Goal: Find specific page/section: Find specific page/section

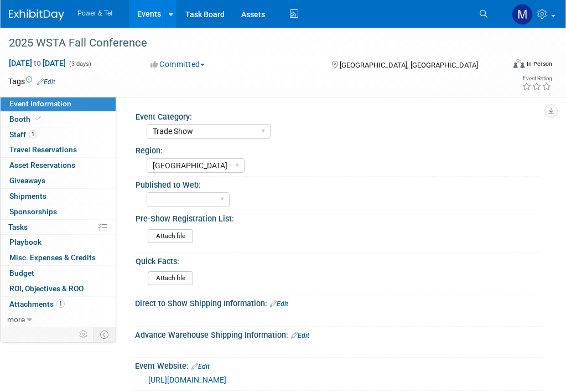
select select "Trade Show"
select select "[GEOGRAPHIC_DATA]"
click at [57, 17] on img at bounding box center [36, 14] width 55 height 11
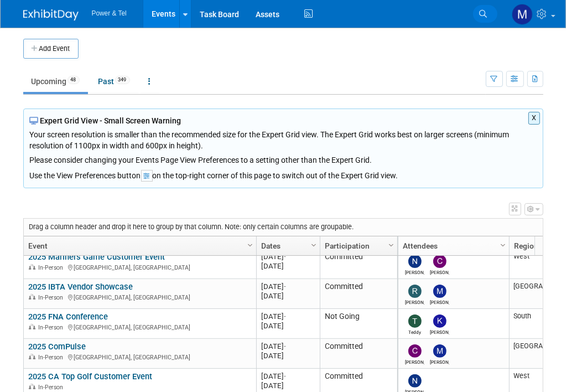
click at [485, 14] on icon at bounding box center [484, 14] width 8 height 8
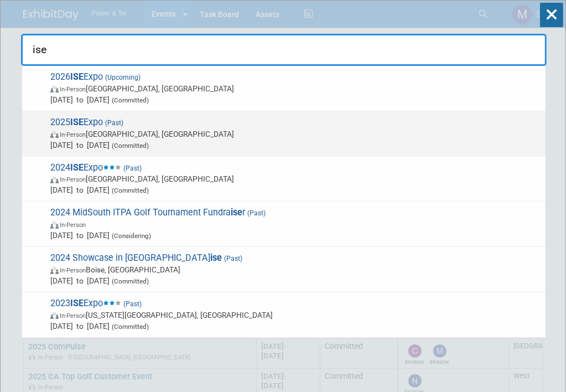
type input "ise"
click at [188, 137] on span "In-Person New Orleans, LA" at bounding box center [295, 133] width 490 height 11
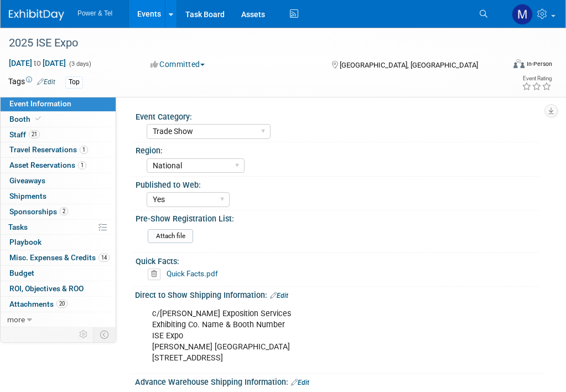
select select "Trade Show"
select select "National"
select select "Yes"
click at [80, 128] on link "21 Staff 21" at bounding box center [58, 134] width 115 height 15
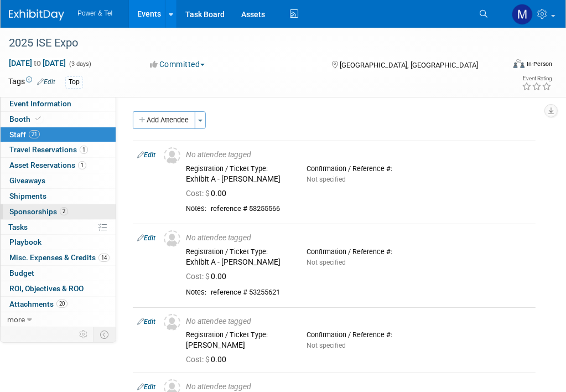
click at [75, 209] on link "2 Sponsorships 2" at bounding box center [58, 211] width 115 height 15
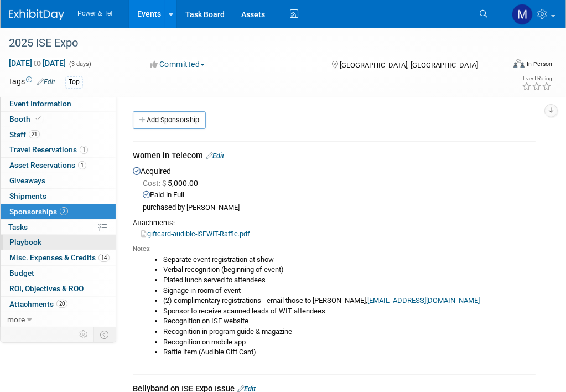
click at [76, 247] on link "0 Playbook 0" at bounding box center [58, 242] width 115 height 15
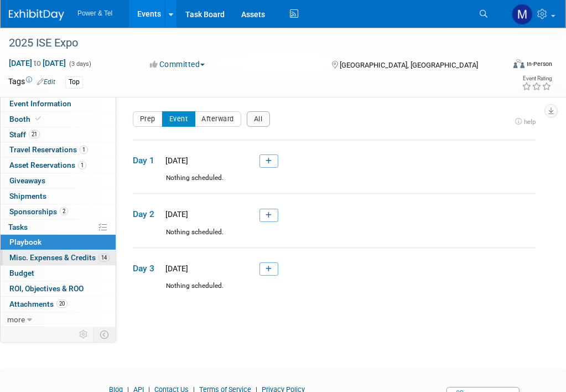
click at [79, 257] on span "Misc. Expenses & Credits 14" at bounding box center [59, 257] width 100 height 9
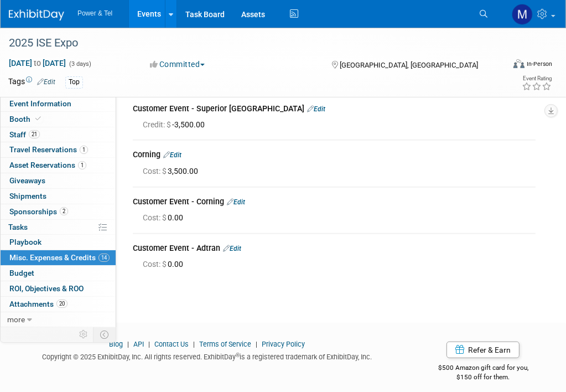
scroll to position [516, 0]
